Goal: Complete application form: Complete application form

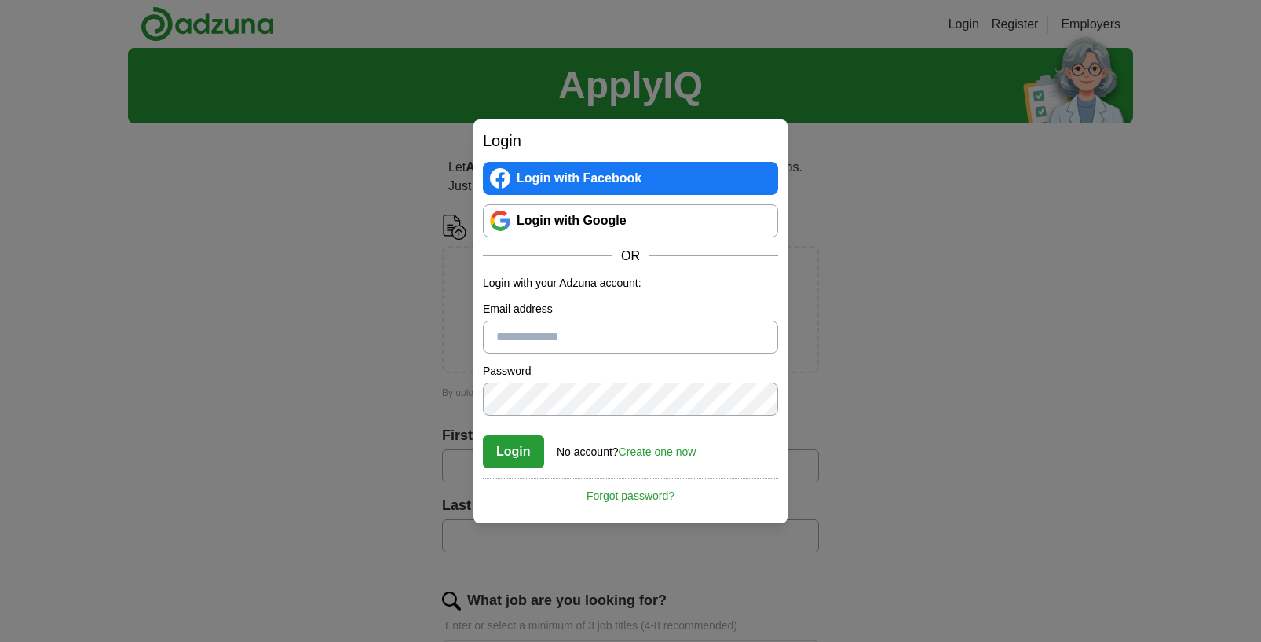
click at [603, 223] on link "Login with Google" at bounding box center [630, 220] width 295 height 33
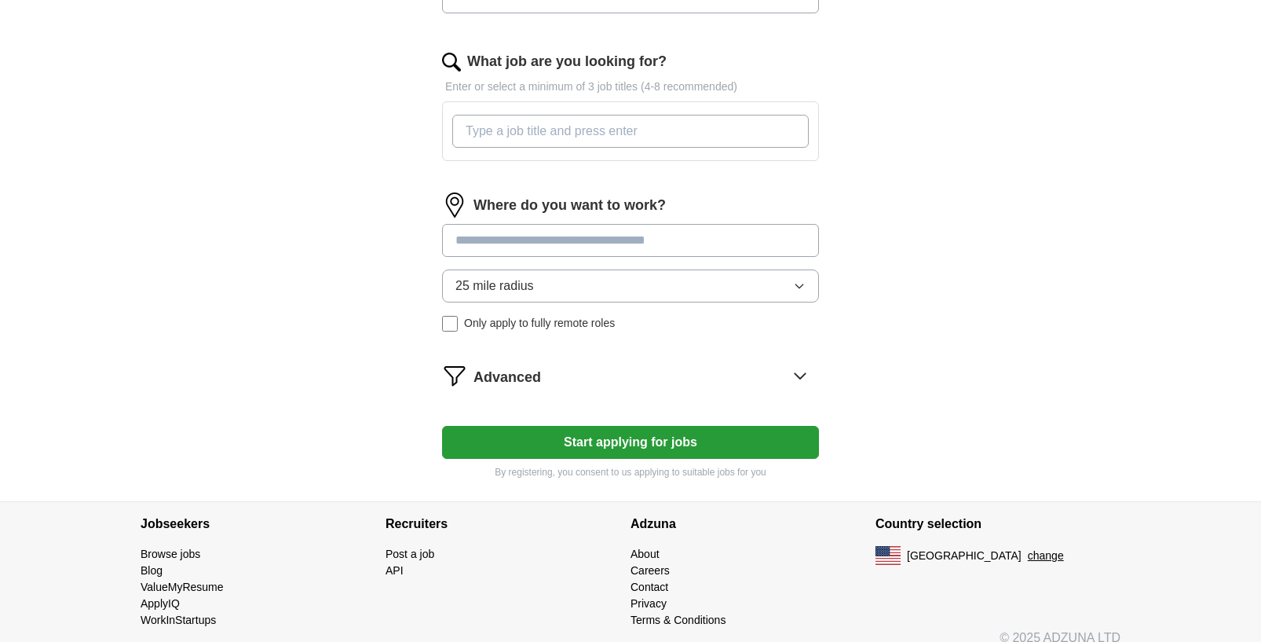
scroll to position [557, 0]
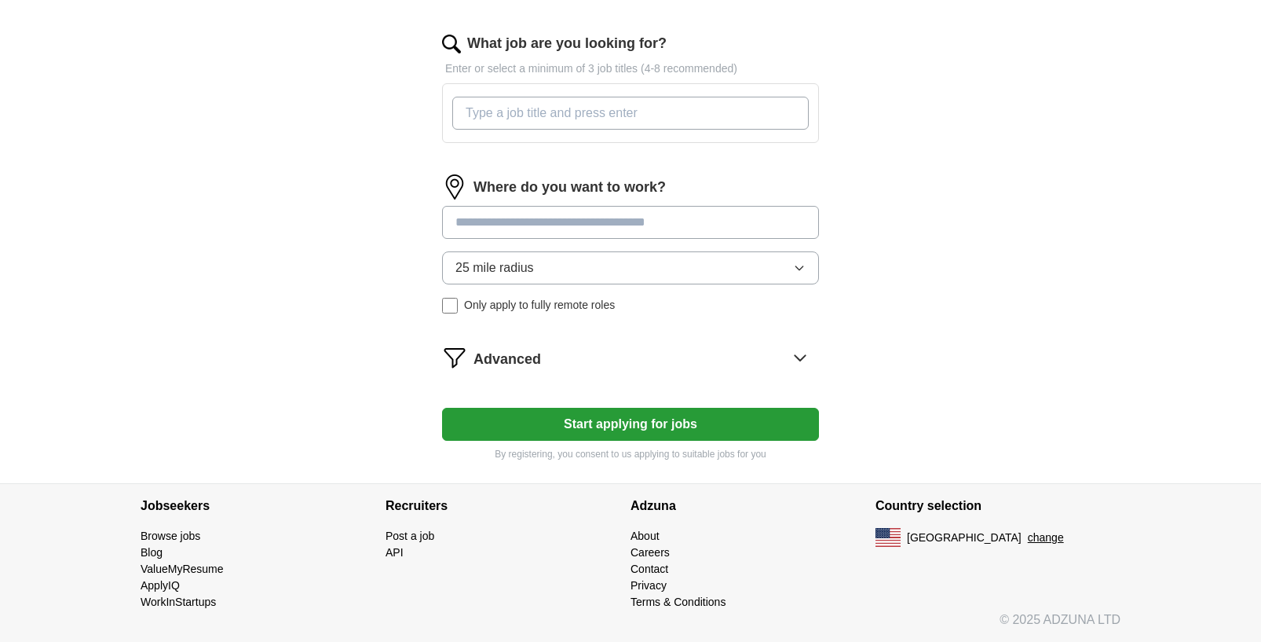
click at [708, 217] on input at bounding box center [630, 222] width 377 height 33
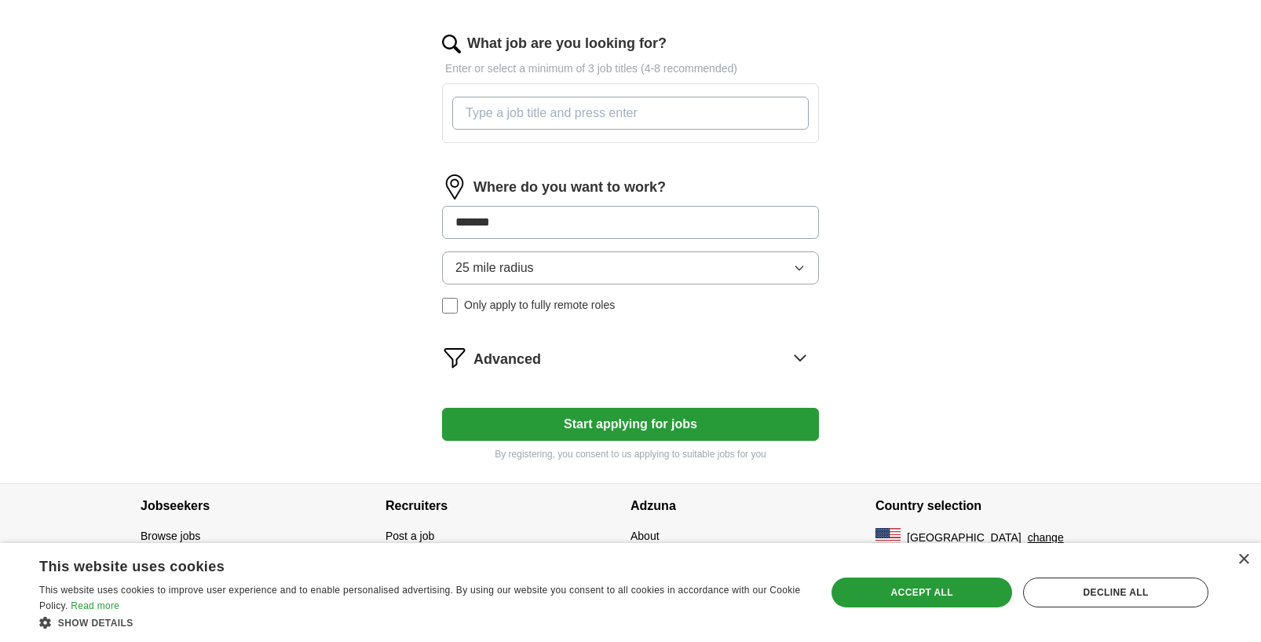
type input "********"
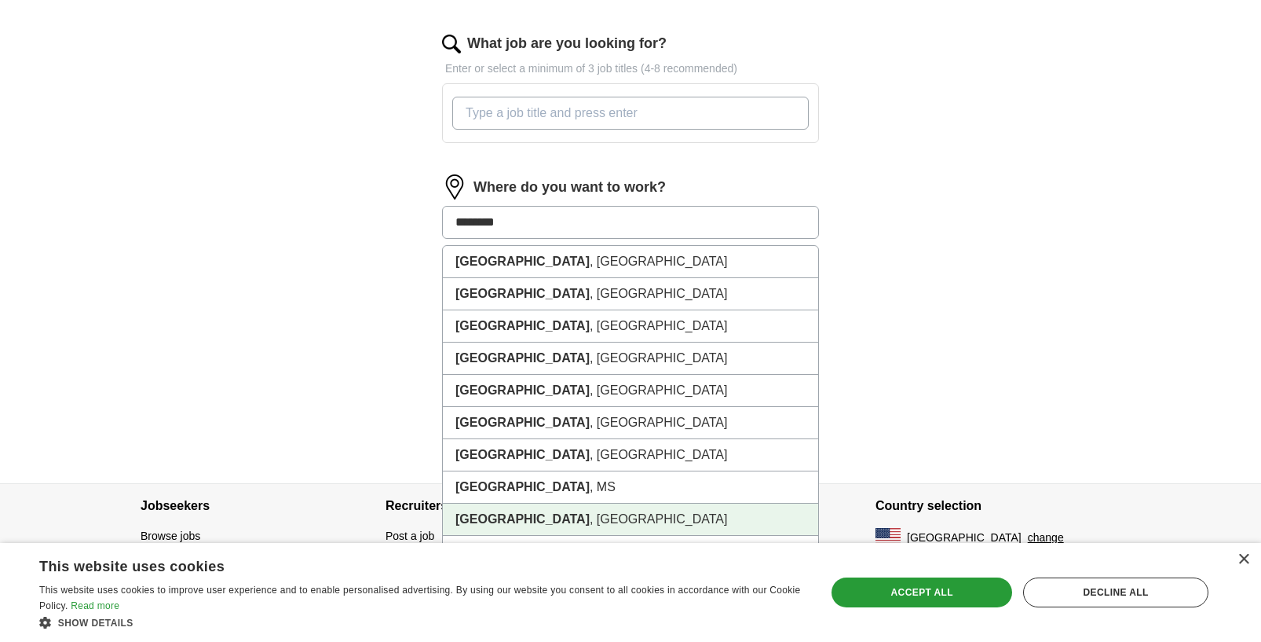
click at [598, 509] on li "[GEOGRAPHIC_DATA] , [GEOGRAPHIC_DATA]" at bounding box center [630, 519] width 375 height 32
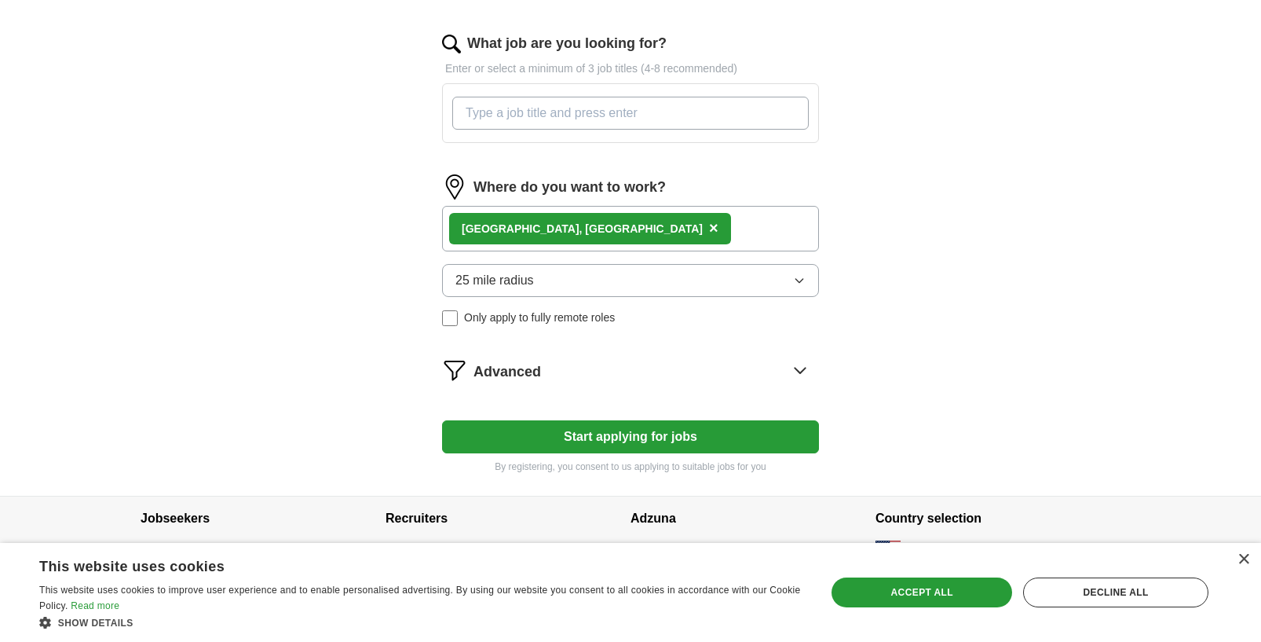
click at [646, 432] on button "Start applying for jobs" at bounding box center [630, 436] width 377 height 33
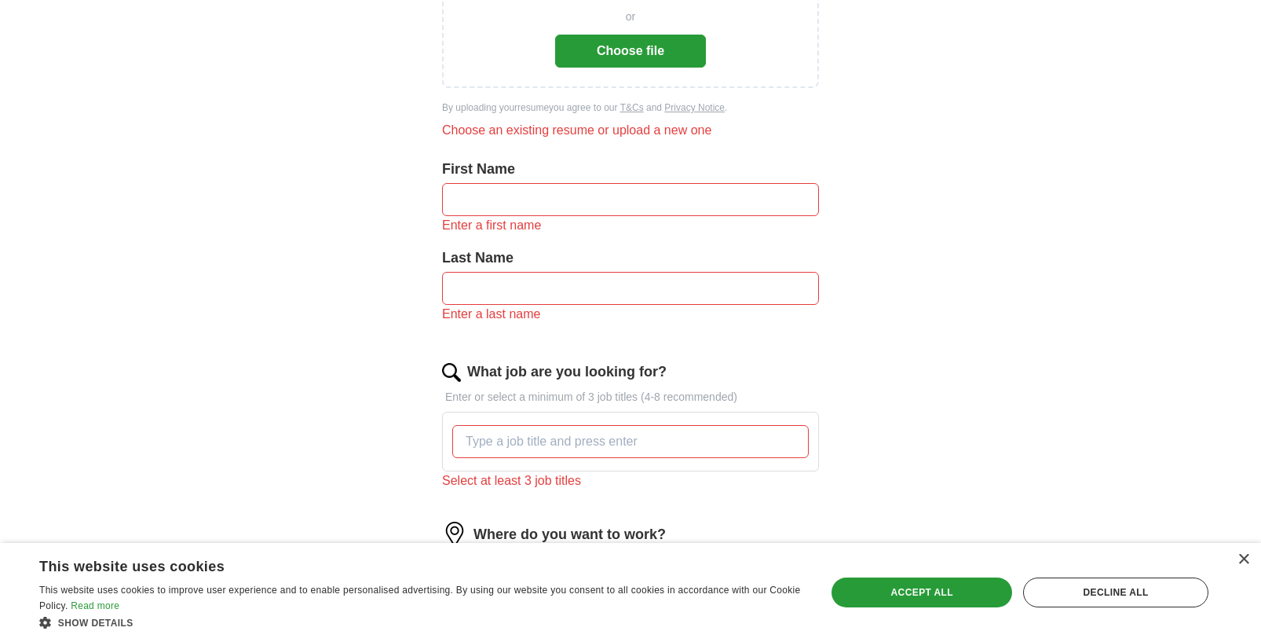
scroll to position [157, 0]
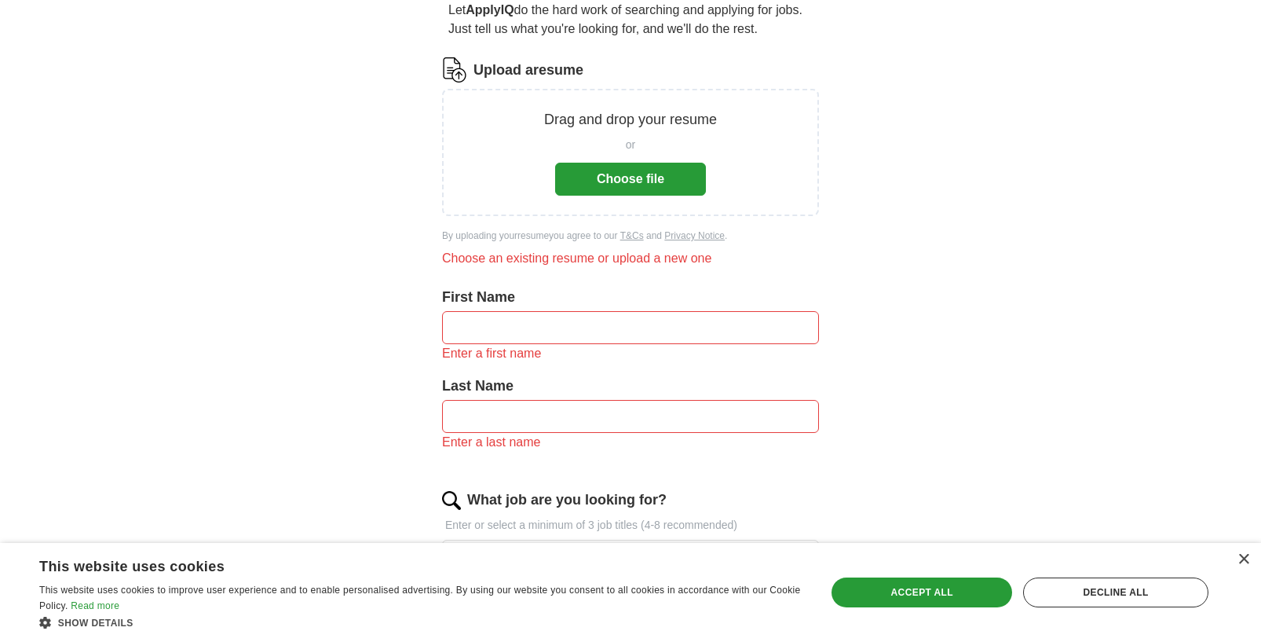
click at [638, 324] on input "text" at bounding box center [630, 327] width 377 height 33
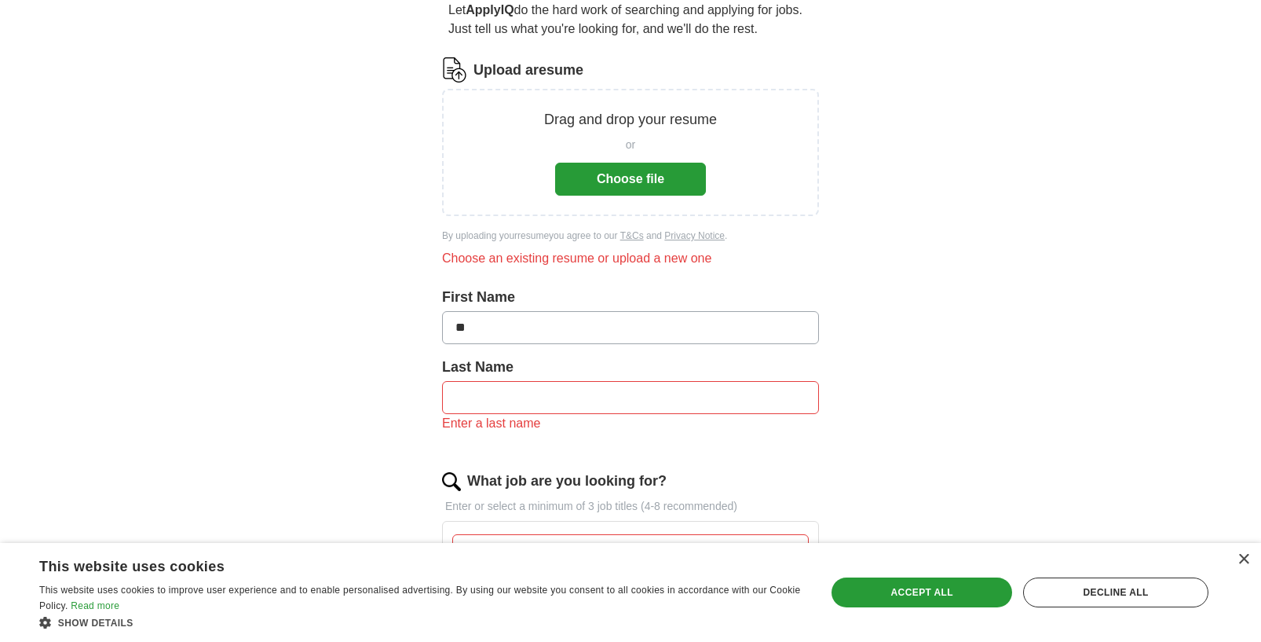
type input "*"
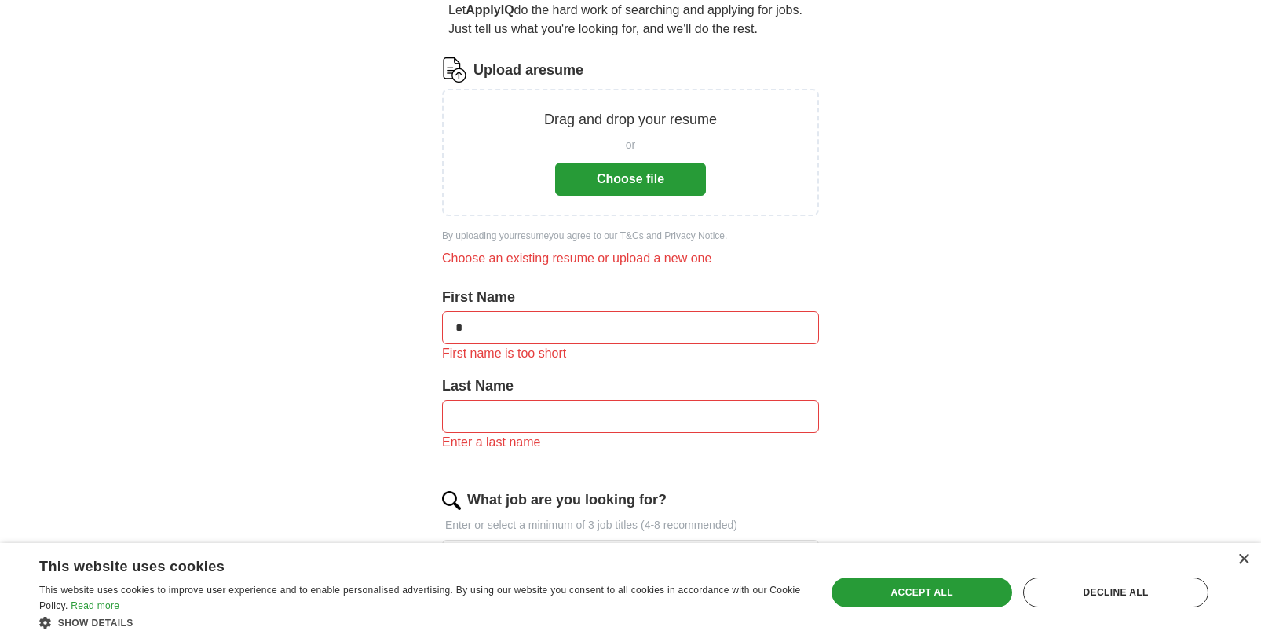
type input "*"
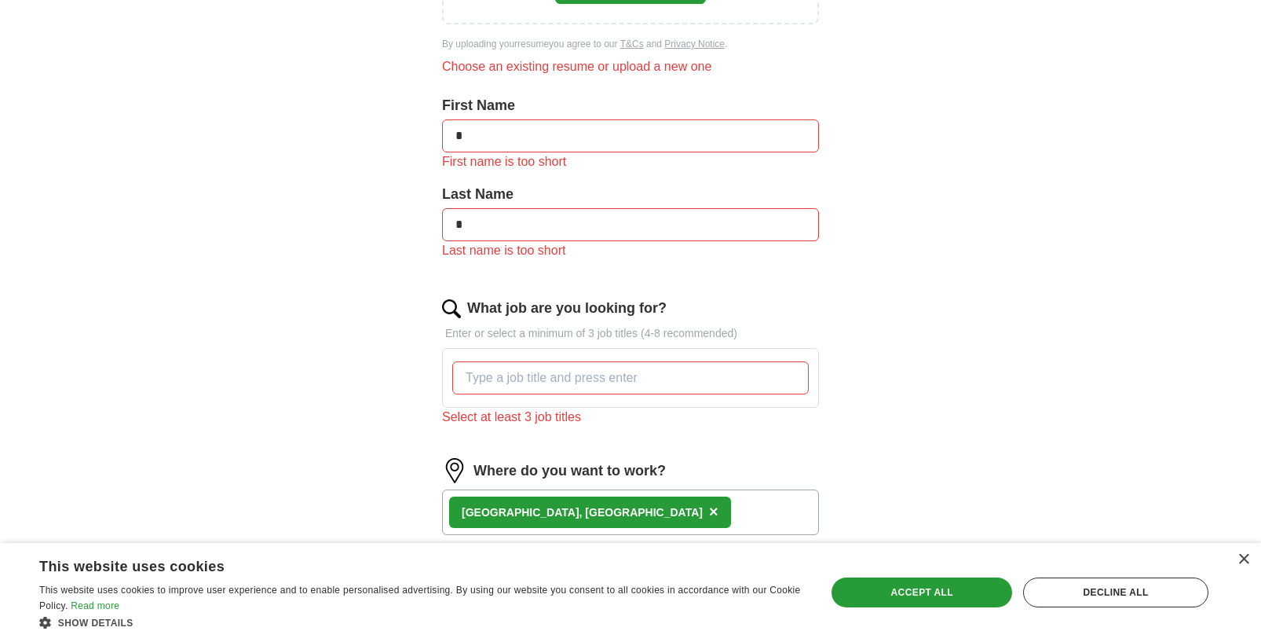
scroll to position [393, 0]
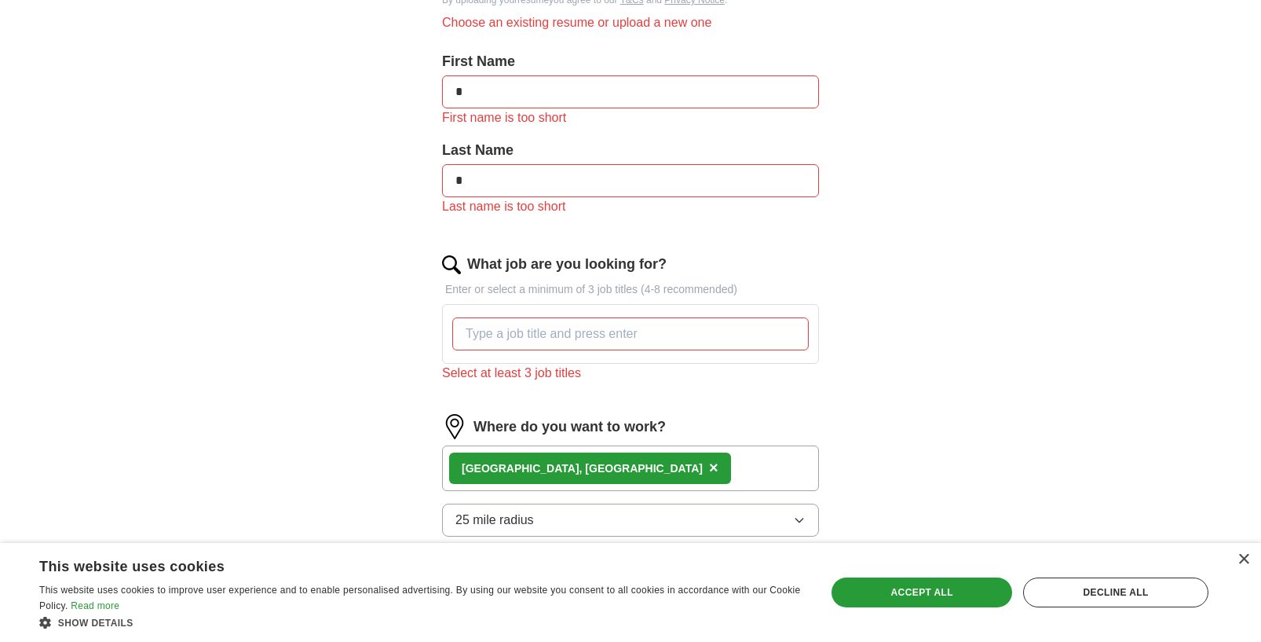
type input "*"
click at [519, 97] on input "*" at bounding box center [630, 91] width 377 height 33
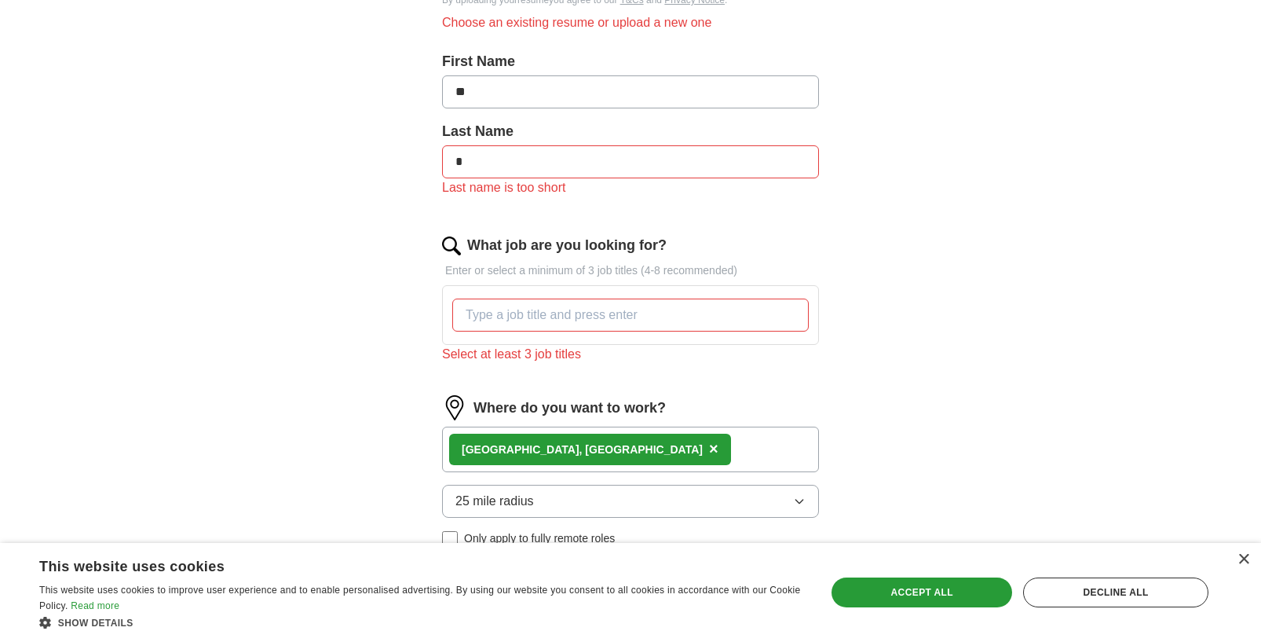
type input "**"
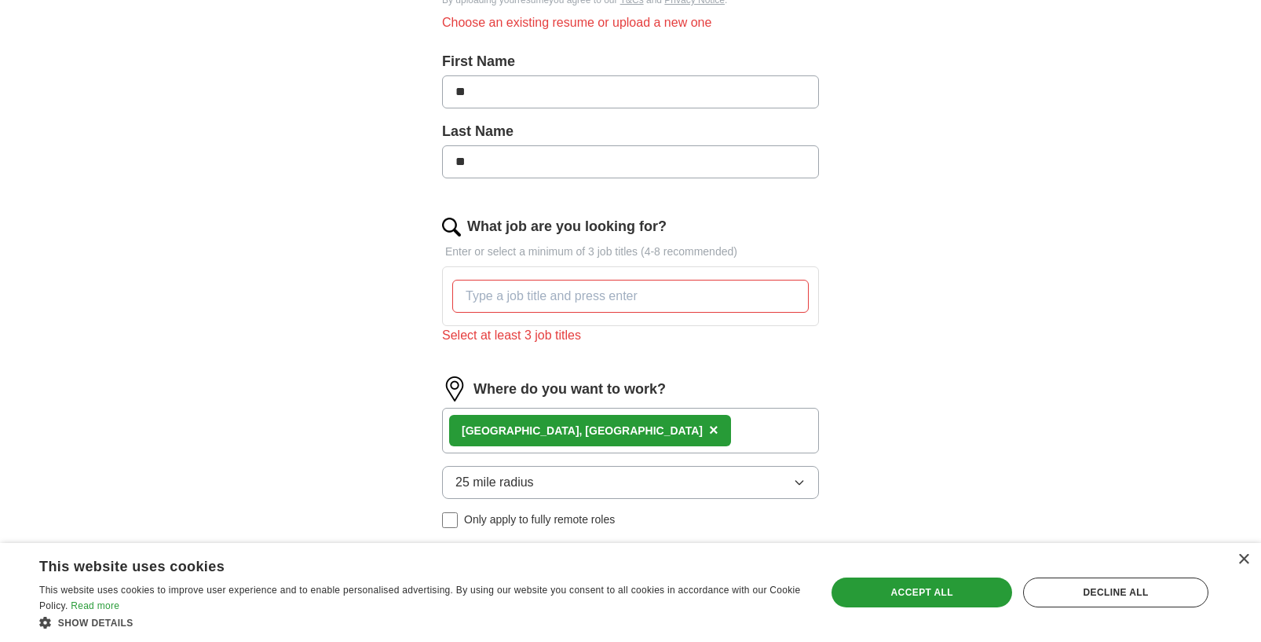
type input "**"
click at [543, 287] on input "What job are you looking for?" at bounding box center [630, 296] width 357 height 33
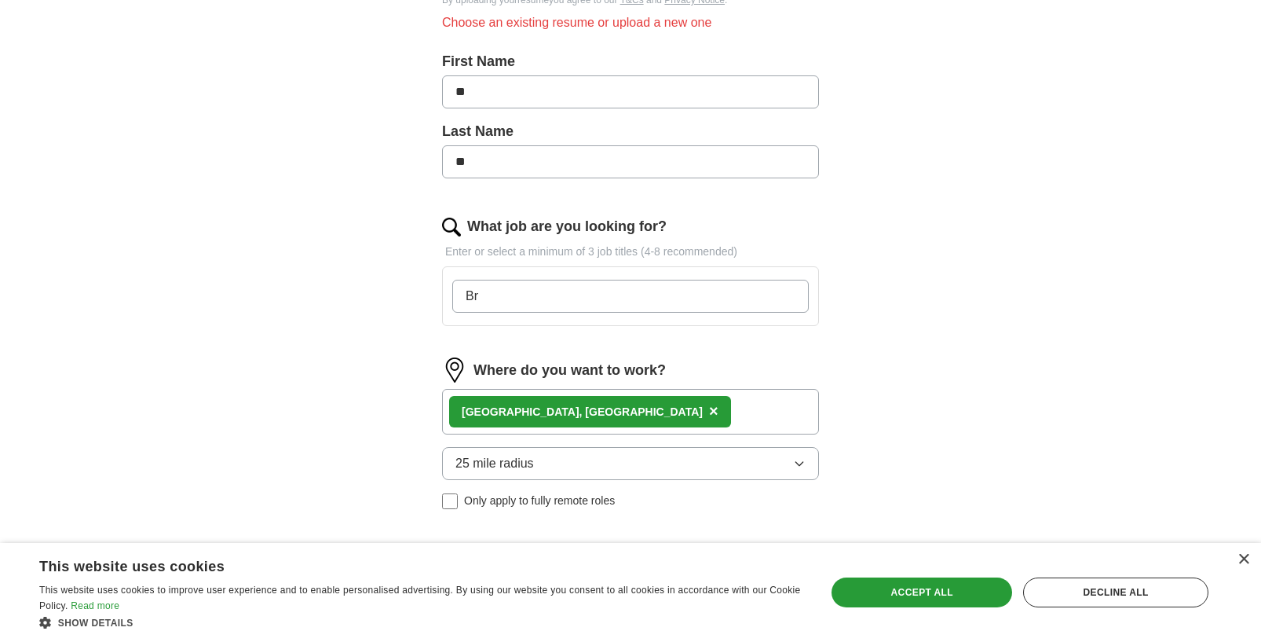
type input "B"
type input "Direct support professional"
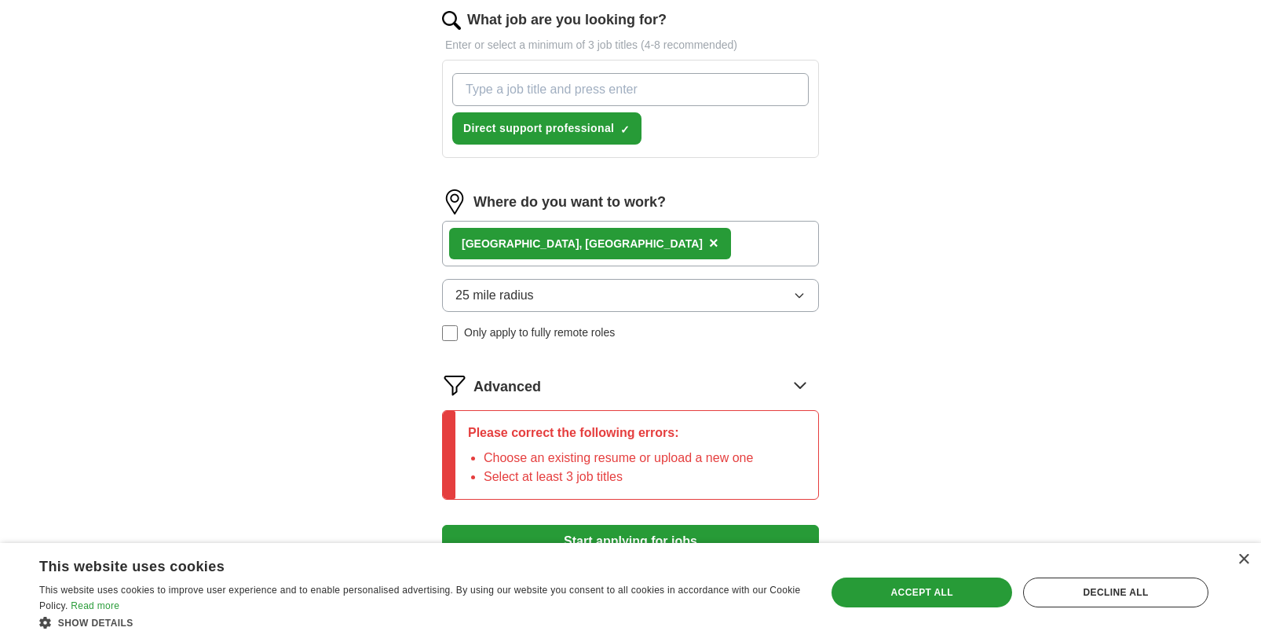
scroll to position [707, 0]
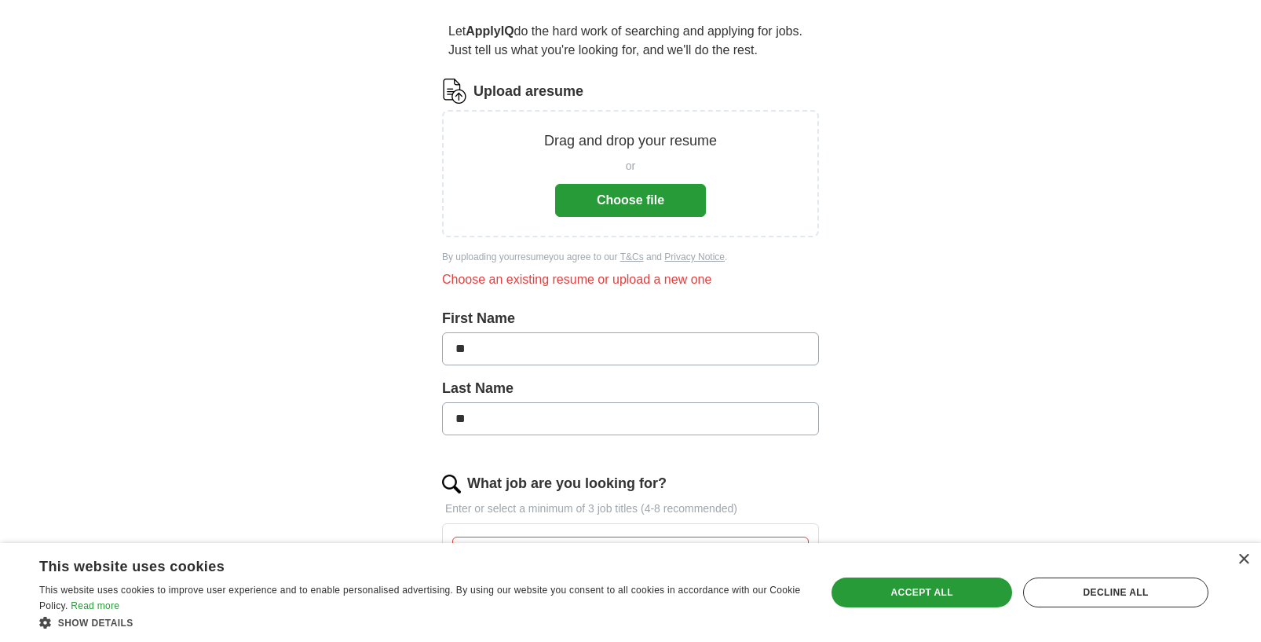
scroll to position [0, 0]
